Goal: Task Accomplishment & Management: Manage account settings

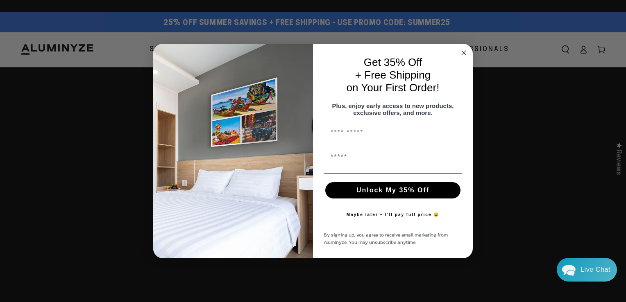
click at [462, 51] on circle "Close dialog" at bounding box center [463, 52] width 9 height 9
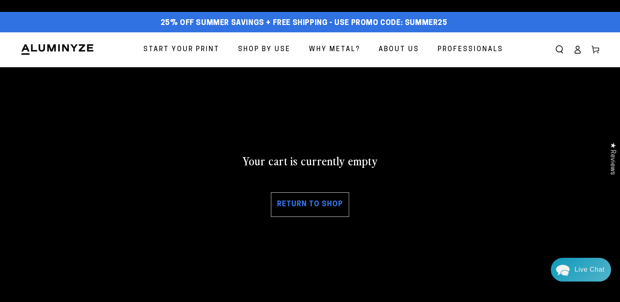
click at [576, 48] on icon at bounding box center [577, 49] width 8 height 8
